Goal: Navigation & Orientation: Find specific page/section

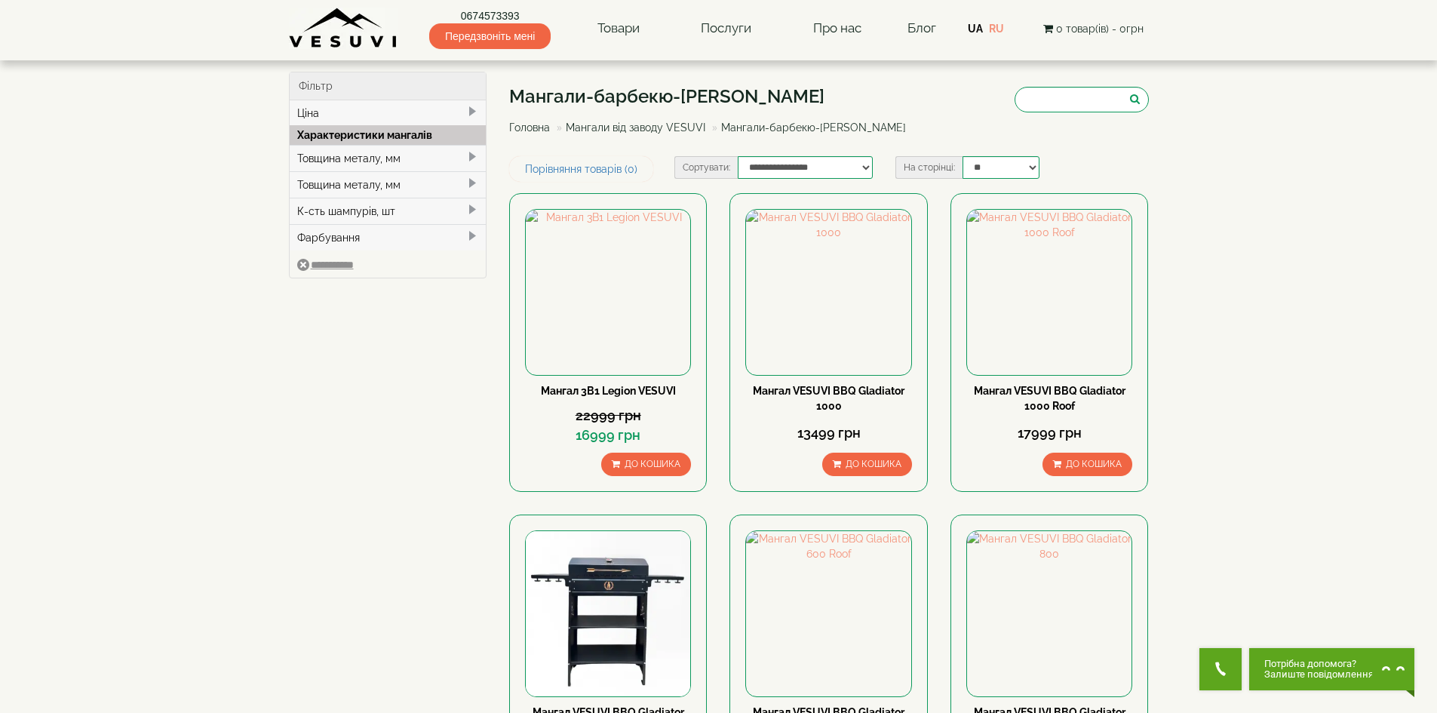
click at [370, 26] on img at bounding box center [343, 28] width 109 height 41
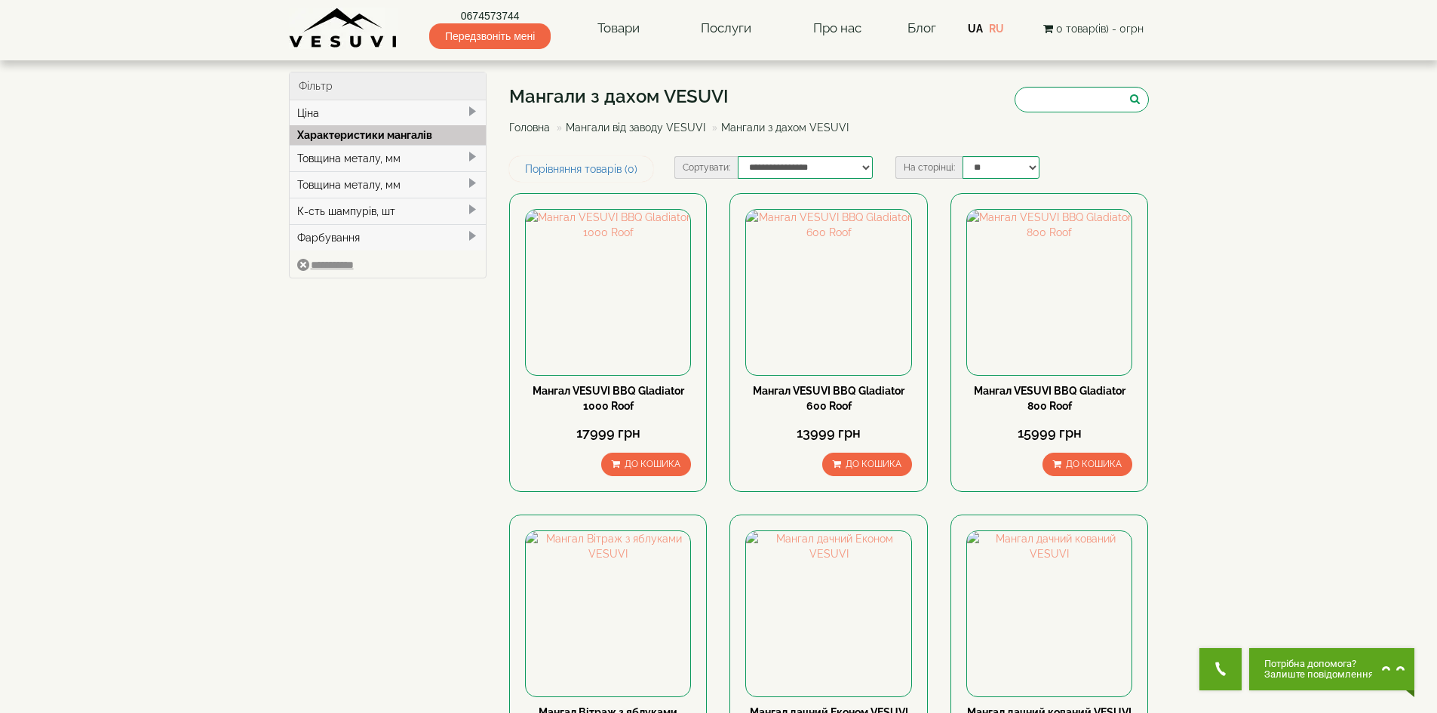
drag, startPoint x: 235, startPoint y: 49, endPoint x: 244, endPoint y: 46, distance: 8.8
